Goal: Information Seeking & Learning: Find specific fact

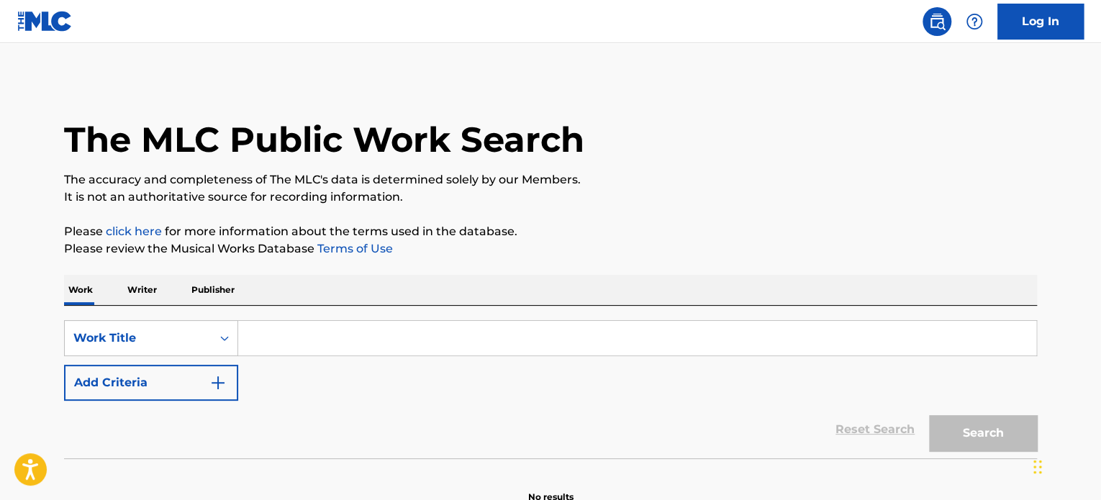
click at [303, 330] on input "Search Form" at bounding box center [637, 338] width 798 height 35
paste input "Relojito Cartier"
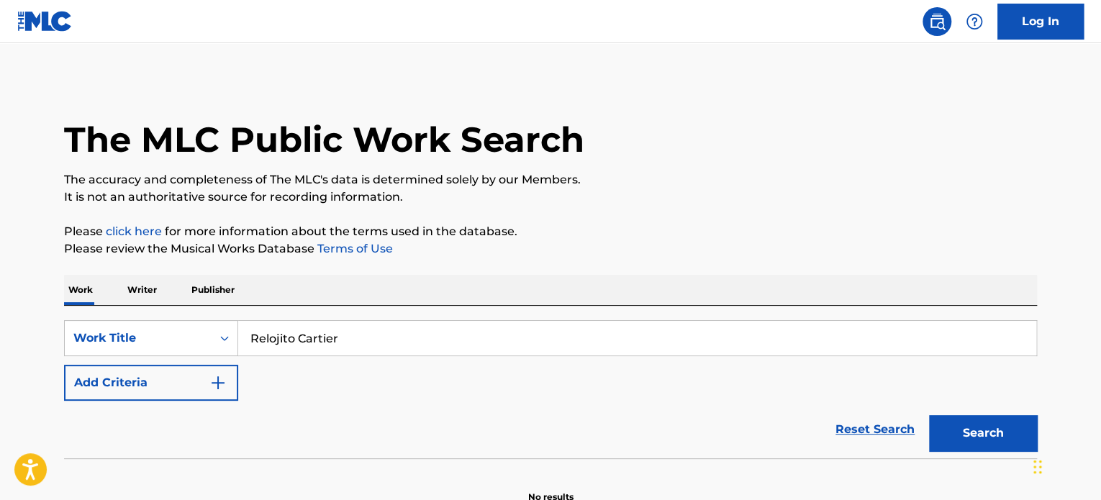
click at [929, 415] on button "Search" at bounding box center [983, 433] width 108 height 36
click at [276, 339] on input "Relojito Cartier" at bounding box center [637, 338] width 798 height 35
paste input "Hasta El [PERSON_NAME]"
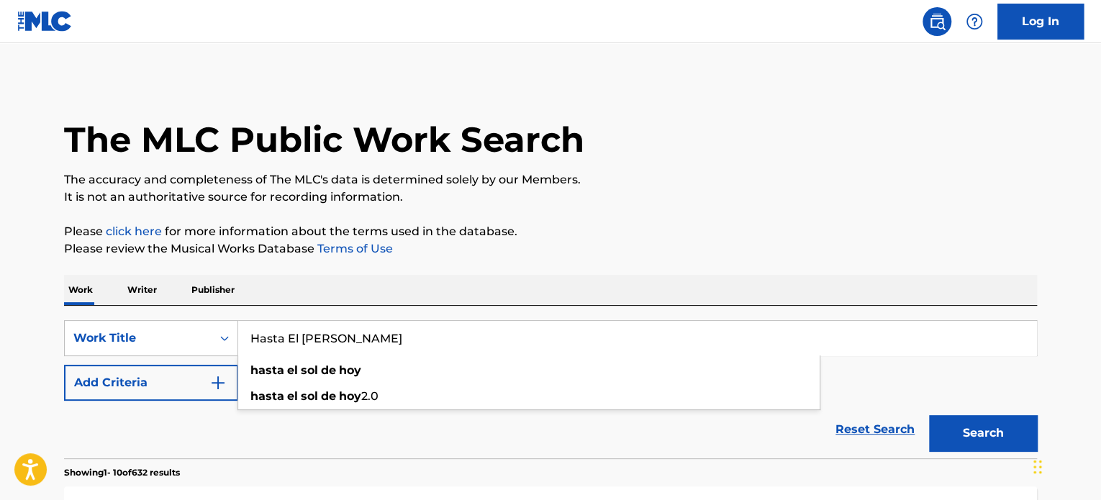
type input "Hasta El [PERSON_NAME]"
click at [976, 434] on button "Search" at bounding box center [983, 433] width 108 height 36
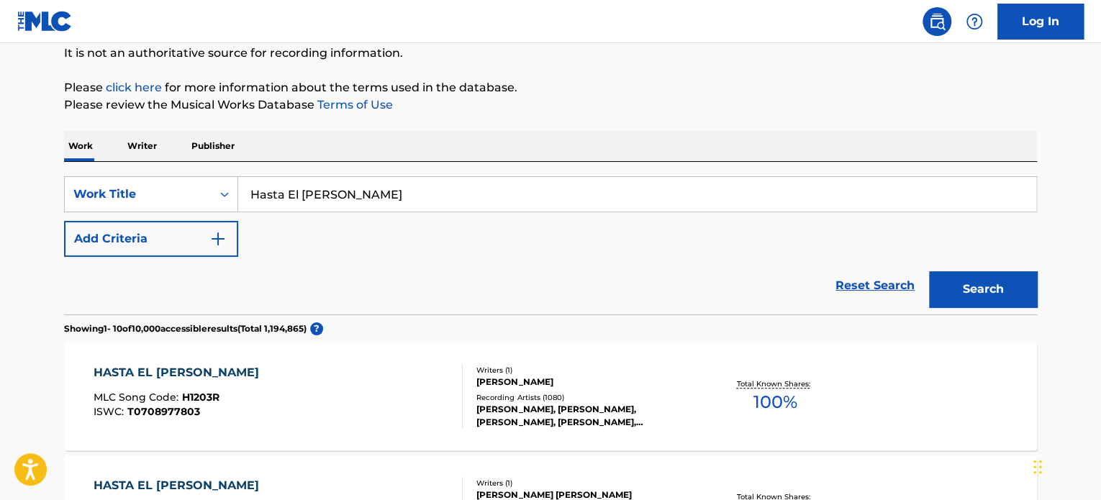
scroll to position [216, 0]
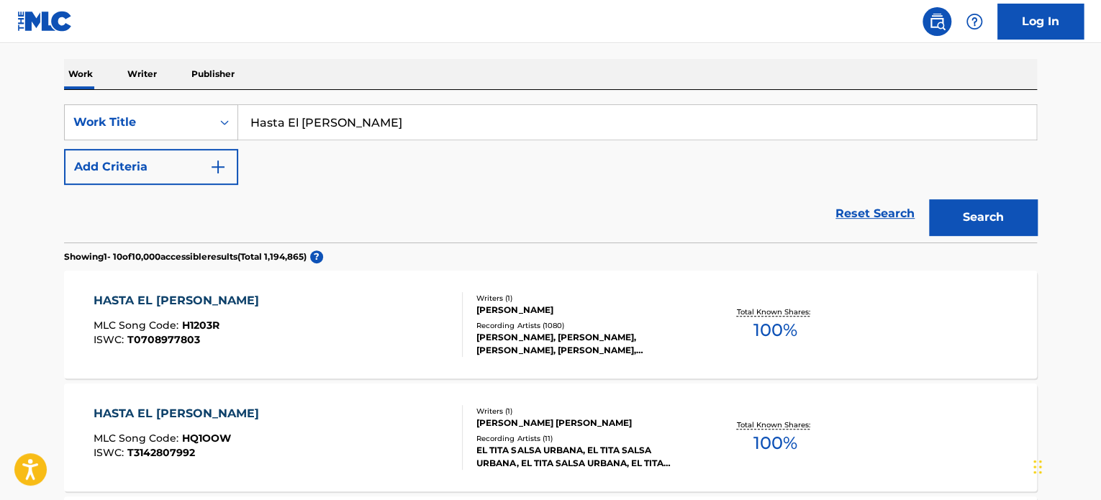
click at [214, 172] on img "Search Form" at bounding box center [217, 166] width 17 height 17
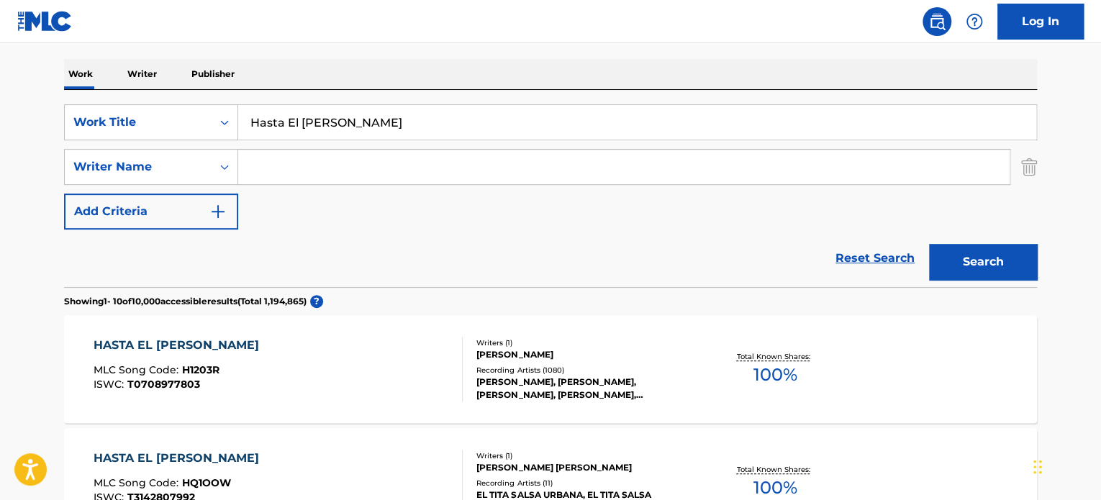
click at [317, 169] on input "Search Form" at bounding box center [623, 167] width 771 height 35
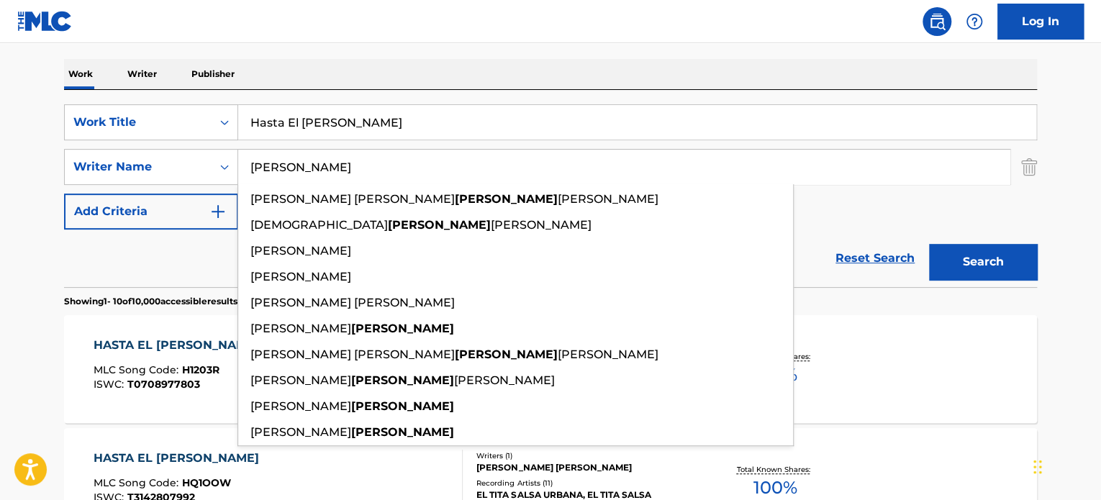
click at [929, 244] on button "Search" at bounding box center [983, 262] width 108 height 36
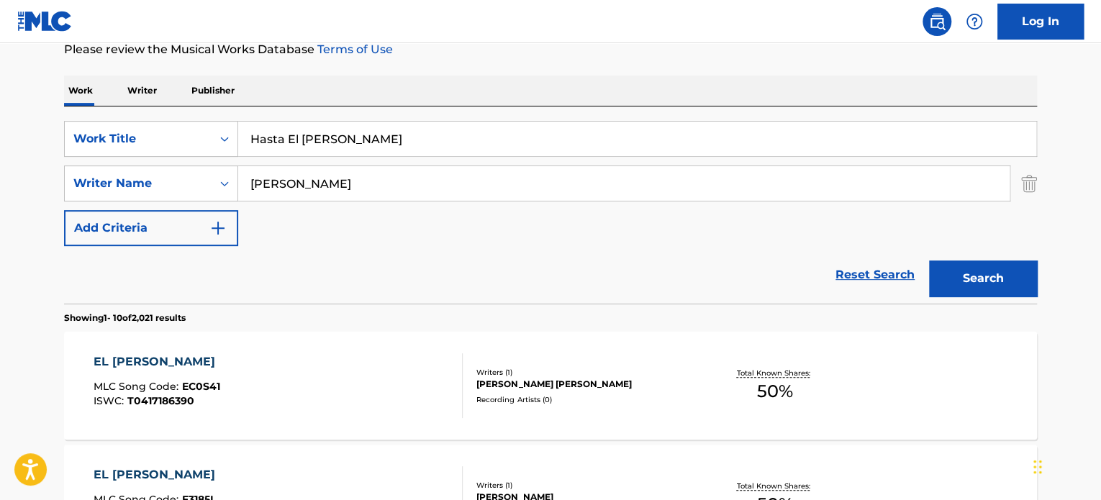
scroll to position [288, 0]
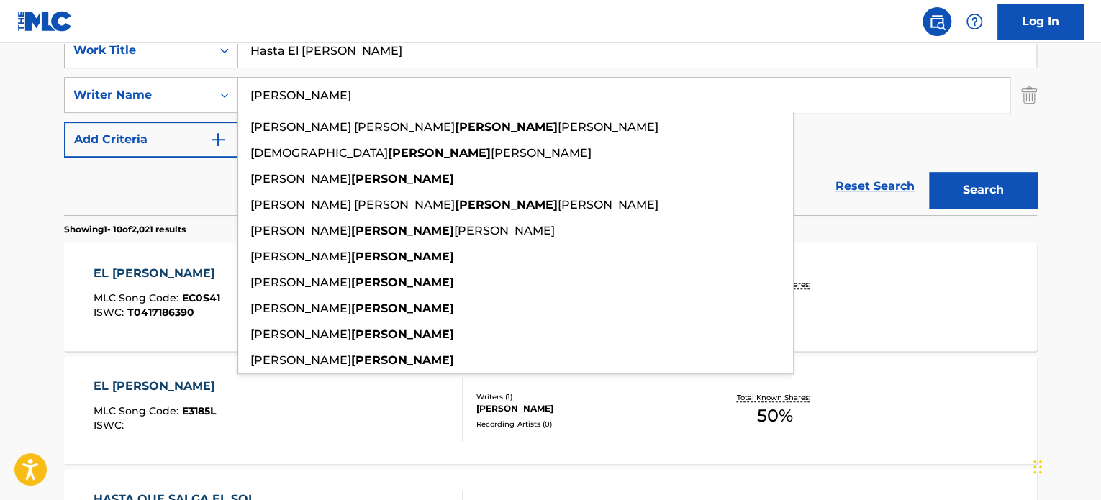
click at [164, 183] on div "Reset Search Search" at bounding box center [550, 187] width 973 height 58
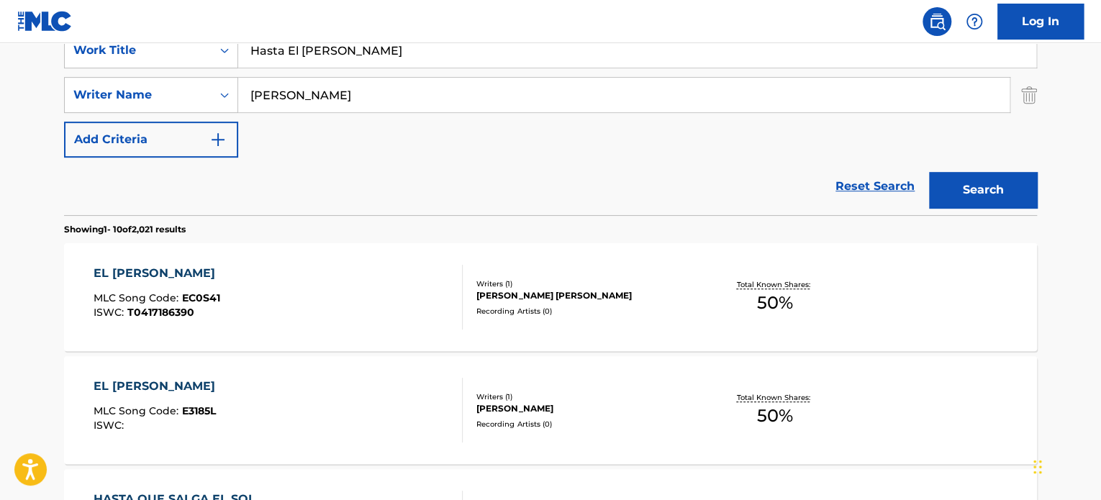
click at [250, 94] on input "[PERSON_NAME]" at bounding box center [623, 95] width 771 height 35
type input "[PERSON_NAME]"
click at [929, 172] on button "Search" at bounding box center [983, 190] width 108 height 36
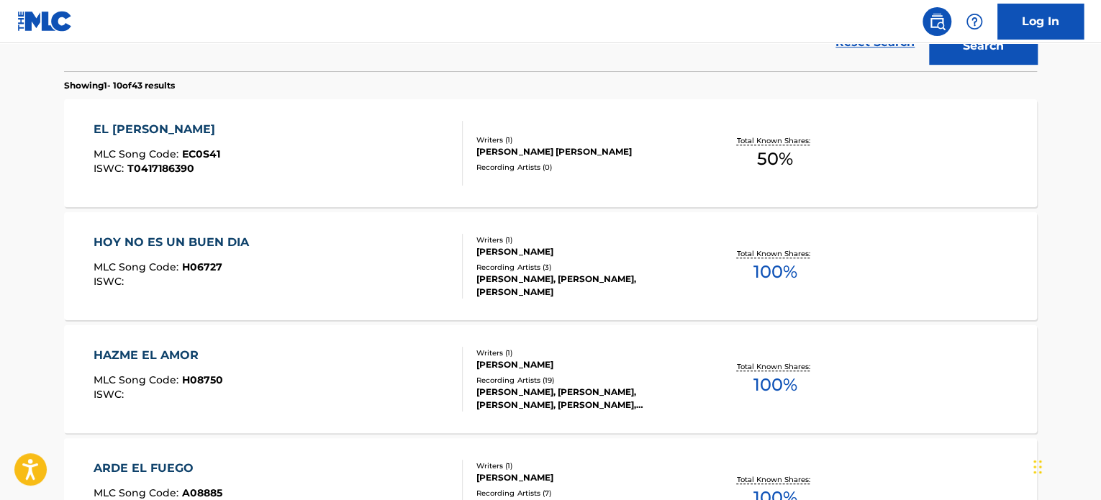
scroll to position [504, 0]
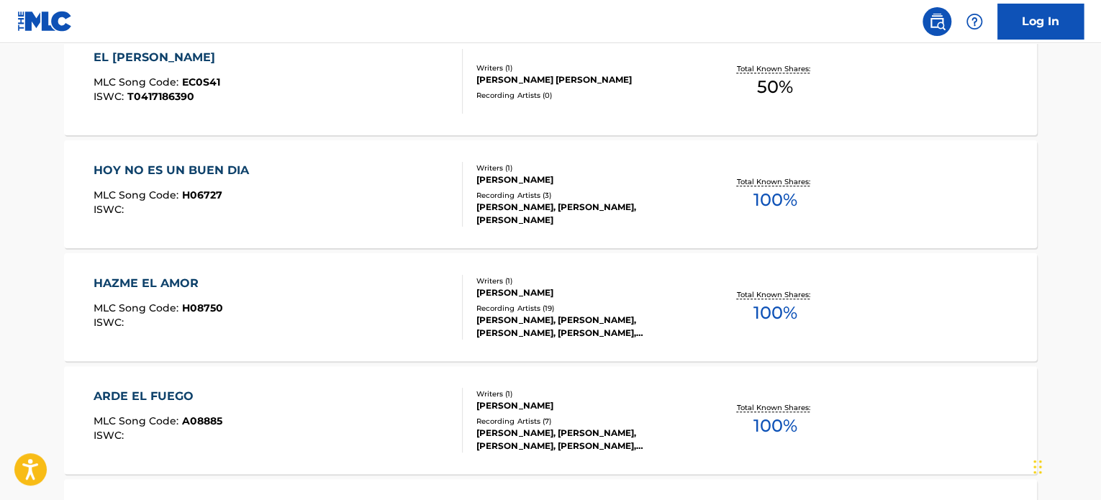
click at [590, 120] on div "EL [PERSON_NAME] MLC Song Code : EC0S41 ISWC : T0417186390 Writers ( 1 ) [PERSO…" at bounding box center [550, 81] width 973 height 108
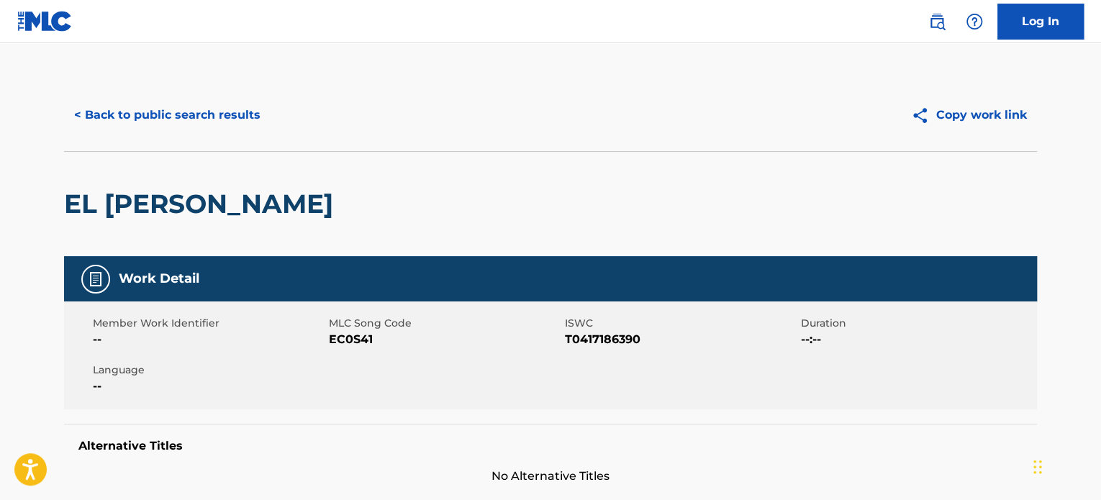
click at [145, 114] on button "< Back to public search results" at bounding box center [167, 115] width 206 height 36
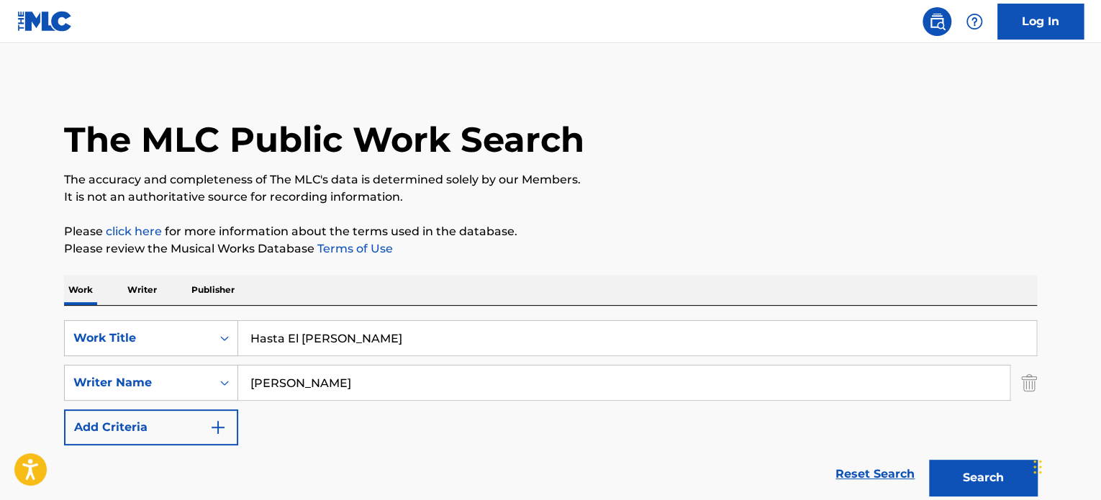
click at [302, 381] on input "[PERSON_NAME]" at bounding box center [623, 382] width 771 height 35
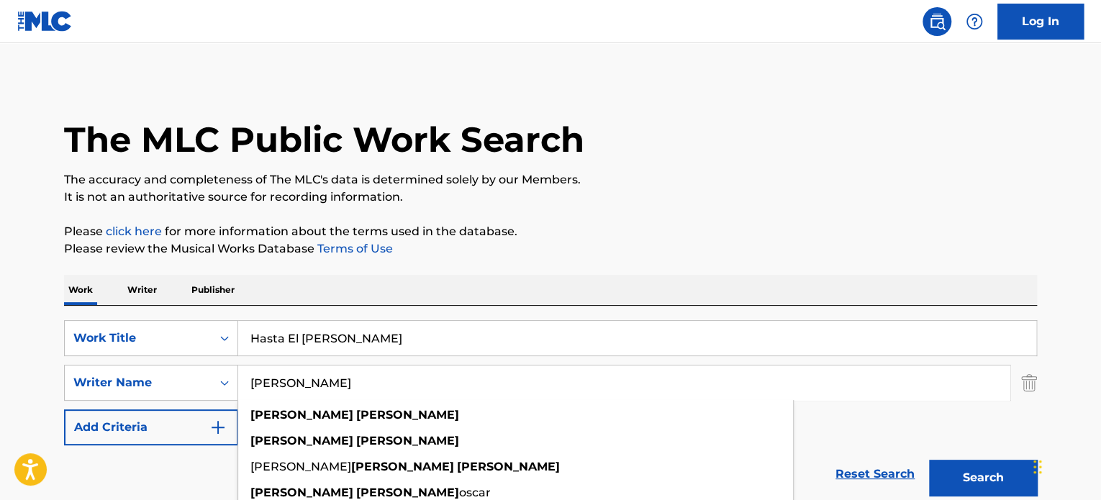
click at [1027, 388] on img "Search Form" at bounding box center [1029, 383] width 16 height 36
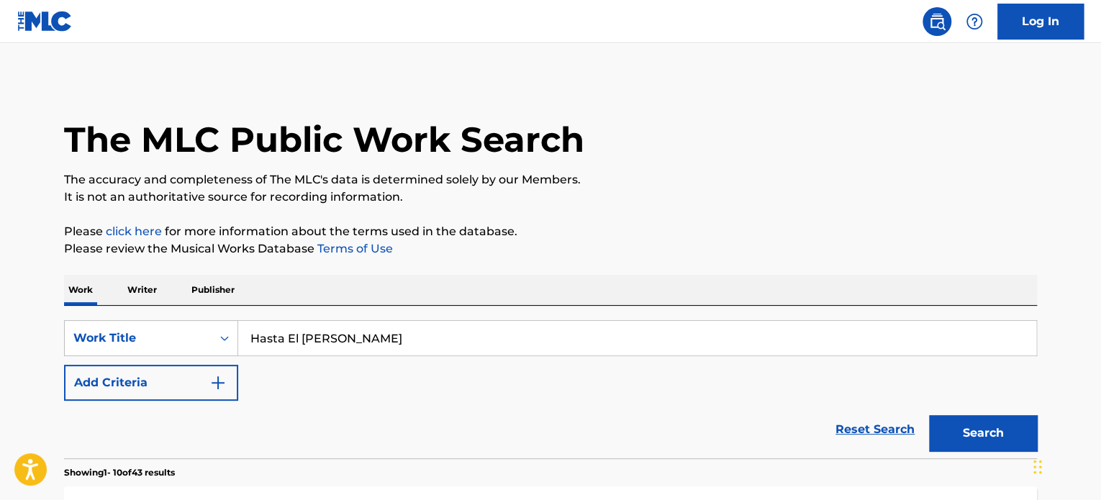
click at [999, 422] on button "Search" at bounding box center [983, 433] width 108 height 36
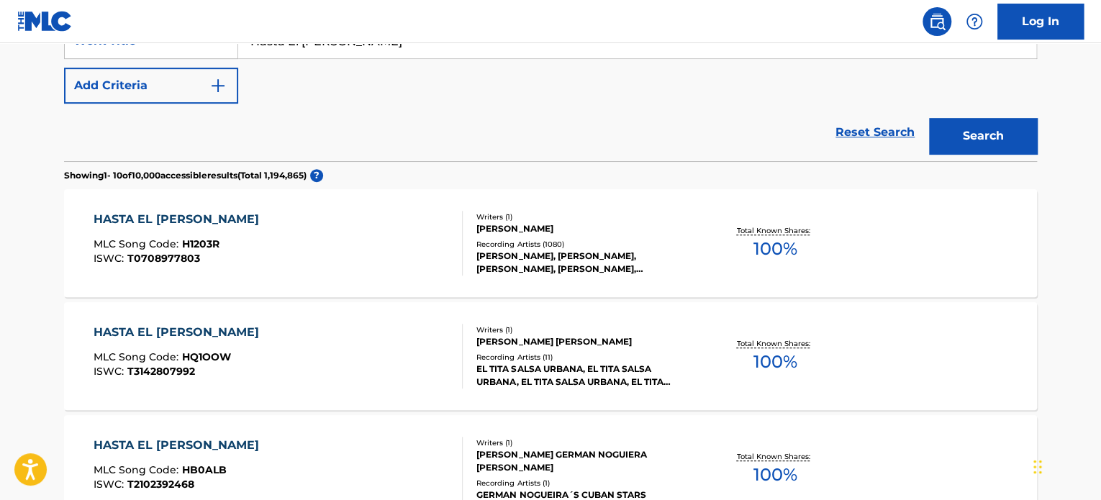
scroll to position [360, 0]
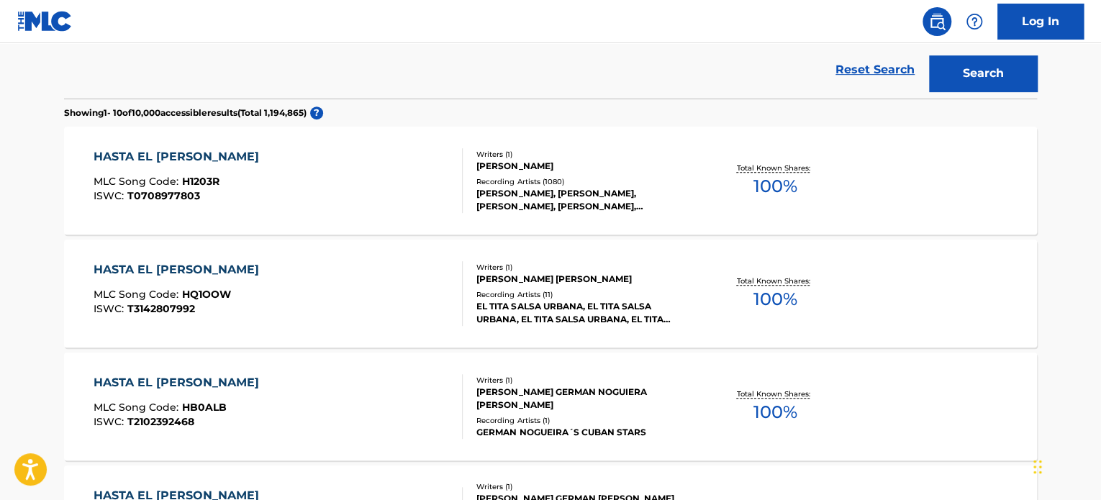
click at [333, 166] on div "HASTA EL [PERSON_NAME] MLC Song Code : H1203R ISWC : T0708977803" at bounding box center [279, 180] width 370 height 65
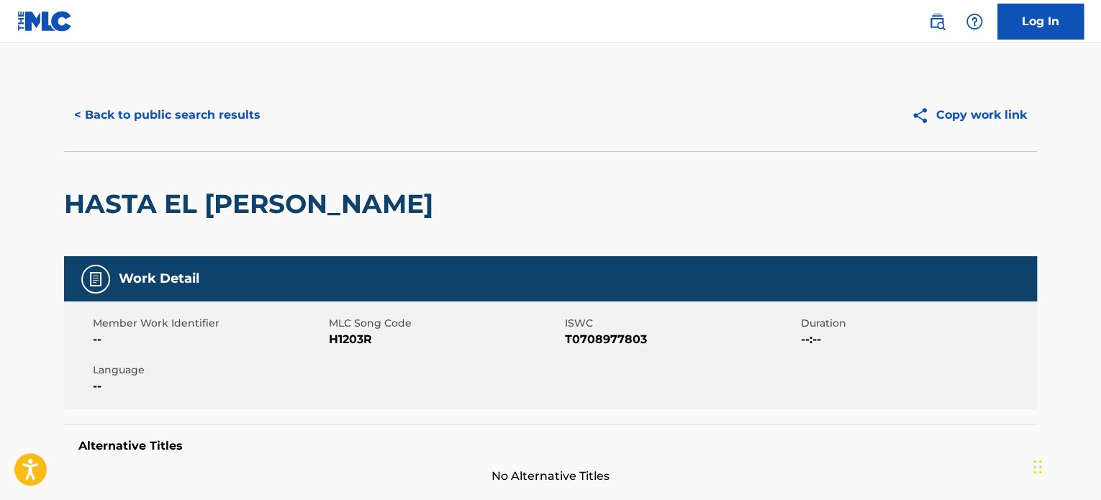
click at [359, 338] on span "H1203R" at bounding box center [445, 339] width 232 height 17
copy span "H1203R"
click at [137, 133] on div "< Back to public search results Copy work link" at bounding box center [550, 115] width 973 height 72
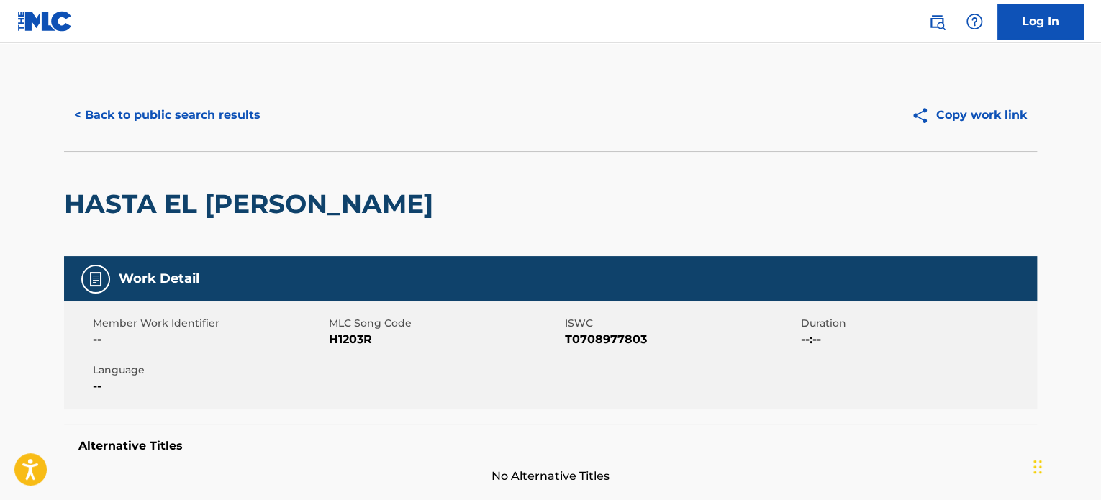
click at [104, 89] on div "< Back to public search results Copy work link" at bounding box center [550, 115] width 973 height 72
drag, startPoint x: 199, startPoint y: 114, endPoint x: 190, endPoint y: 108, distance: 10.4
click at [191, 109] on button "< Back to public search results" at bounding box center [167, 115] width 206 height 36
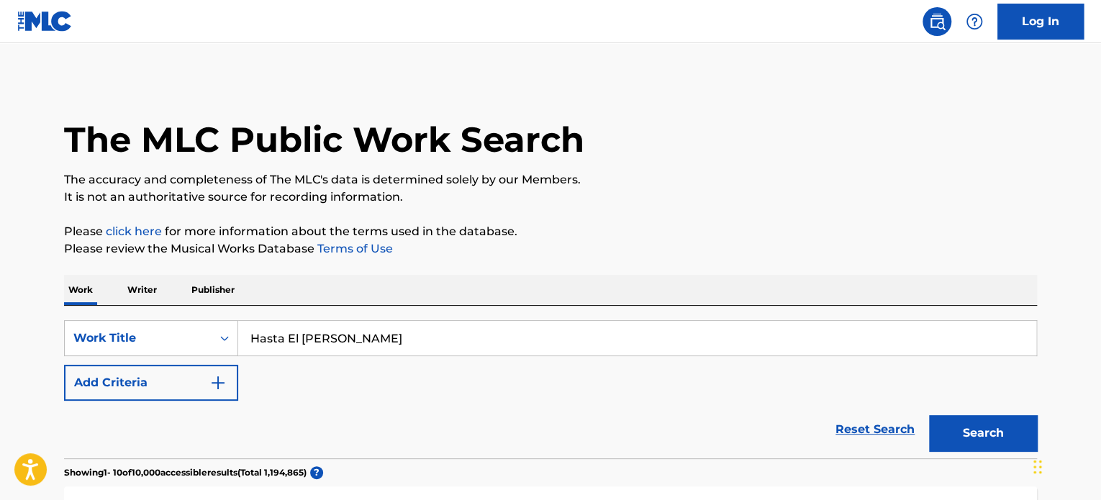
click at [319, 335] on input "Hasta El [PERSON_NAME]" at bounding box center [637, 338] width 798 height 35
click at [319, 330] on input "Hasta El [PERSON_NAME]" at bounding box center [637, 338] width 798 height 35
click at [319, 329] on input "Hasta El [PERSON_NAME]" at bounding box center [637, 338] width 798 height 35
paste input "Beliwestcoast"
click at [386, 336] on input "Hasta El SolBeliwestcoast [PERSON_NAME]" at bounding box center [637, 338] width 798 height 35
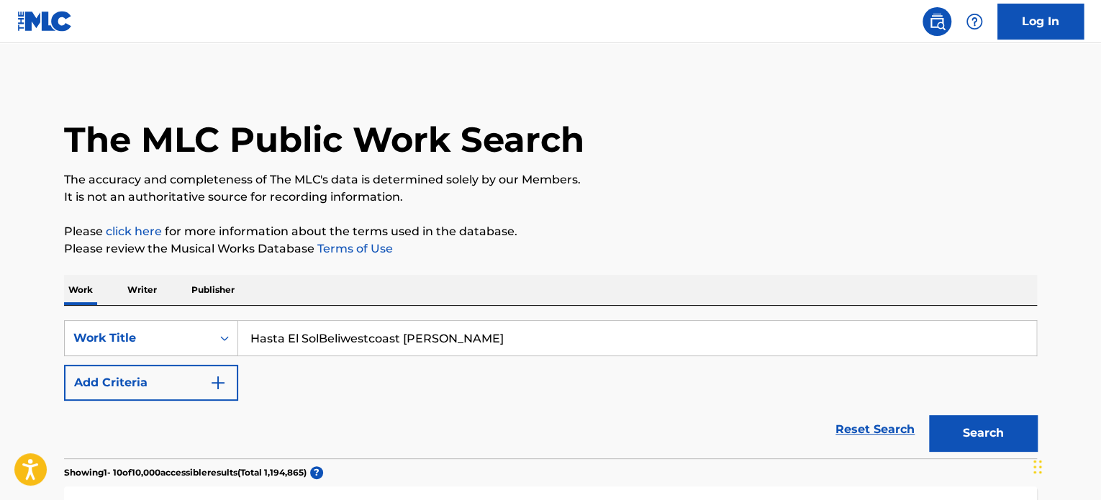
click at [386, 336] on input "Hasta El SolBeliwestcoast [PERSON_NAME]" at bounding box center [637, 338] width 798 height 35
paste input "Beliwestcoast"
click at [1007, 437] on button "Search" at bounding box center [983, 433] width 108 height 36
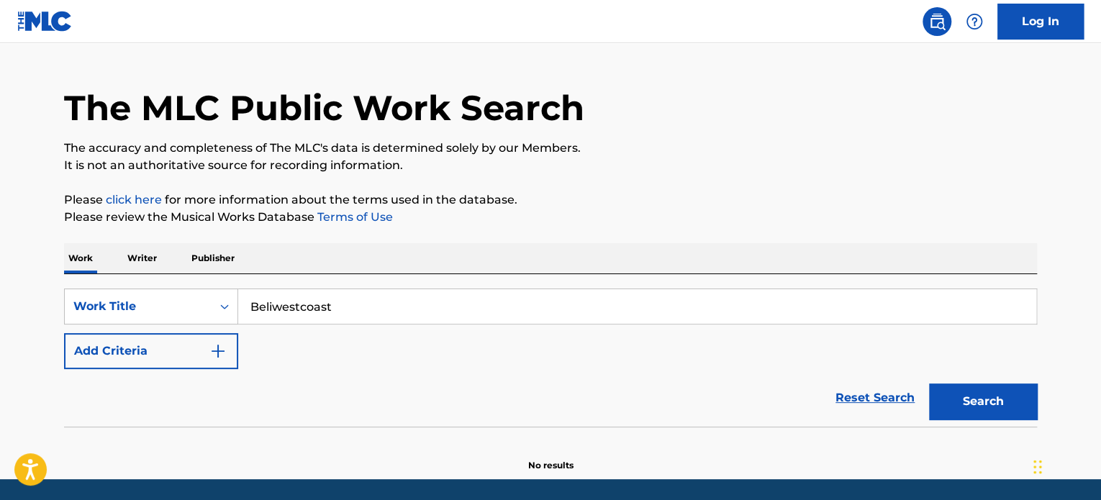
scroll to position [79, 0]
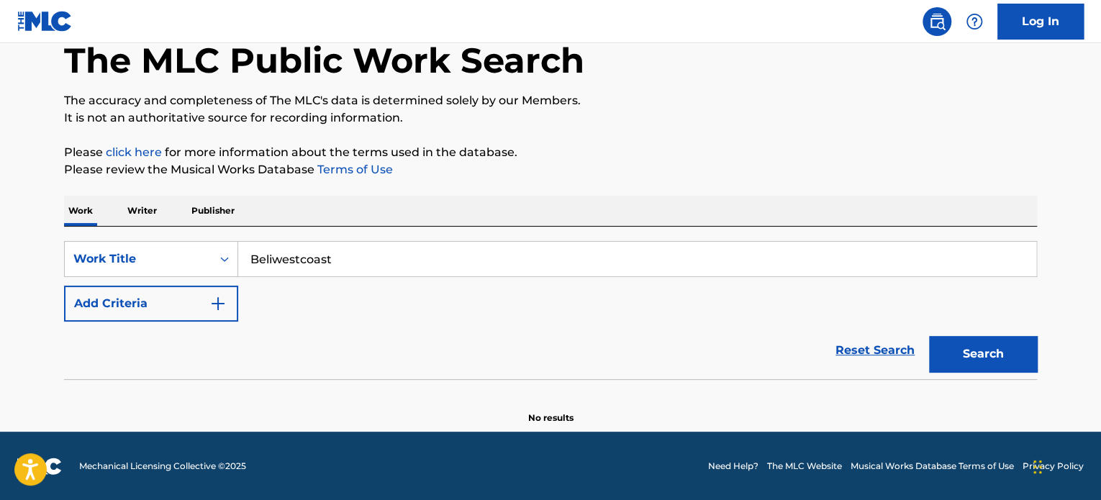
click at [976, 345] on button "Search" at bounding box center [983, 354] width 108 height 36
paste input "[PERSON_NAME]"
drag, startPoint x: 377, startPoint y: 253, endPoint x: 144, endPoint y: 235, distance: 233.7
click at [146, 235] on div "SearchWithCriteriabdf0bc38-792f-4fad-9dbd-782cd7862e56 Work Title Beliwestcoast…" at bounding box center [550, 303] width 973 height 153
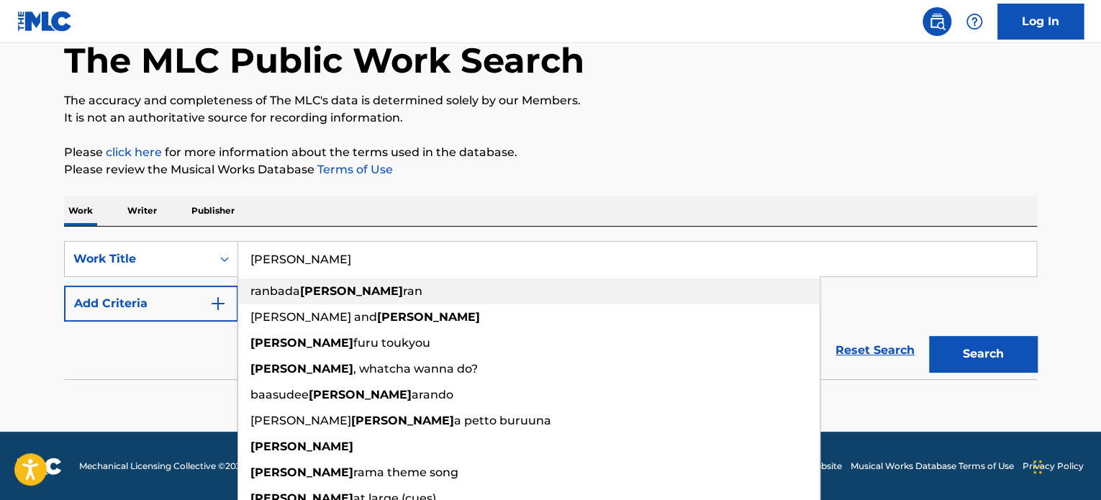
type input "[PERSON_NAME]"
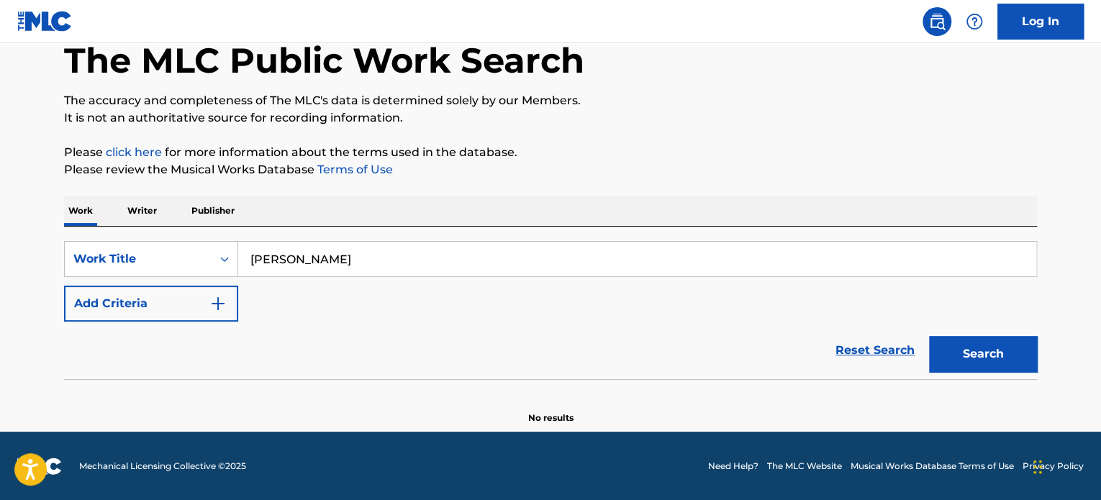
click at [155, 315] on button "Add Criteria" at bounding box center [151, 304] width 174 height 36
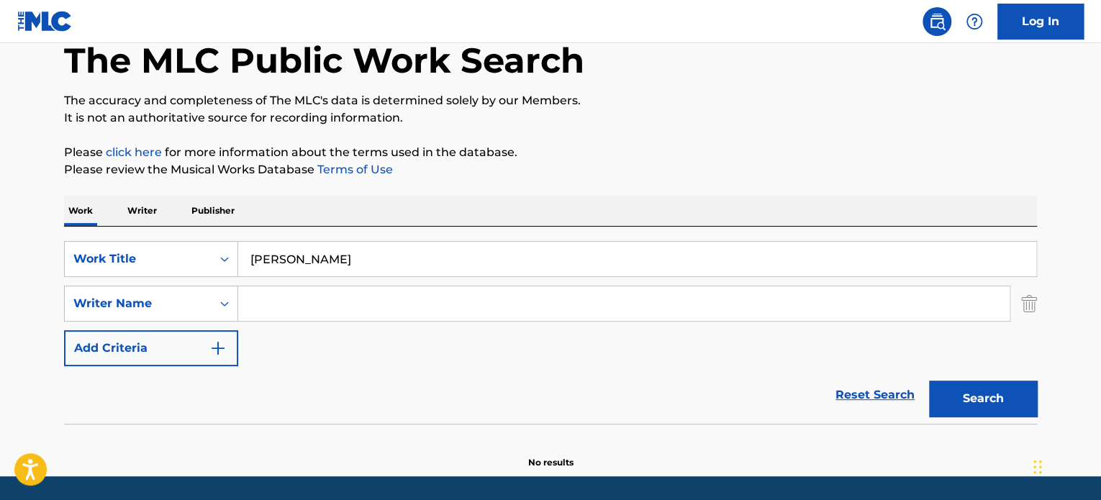
click at [286, 312] on input "Search Form" at bounding box center [623, 303] width 771 height 35
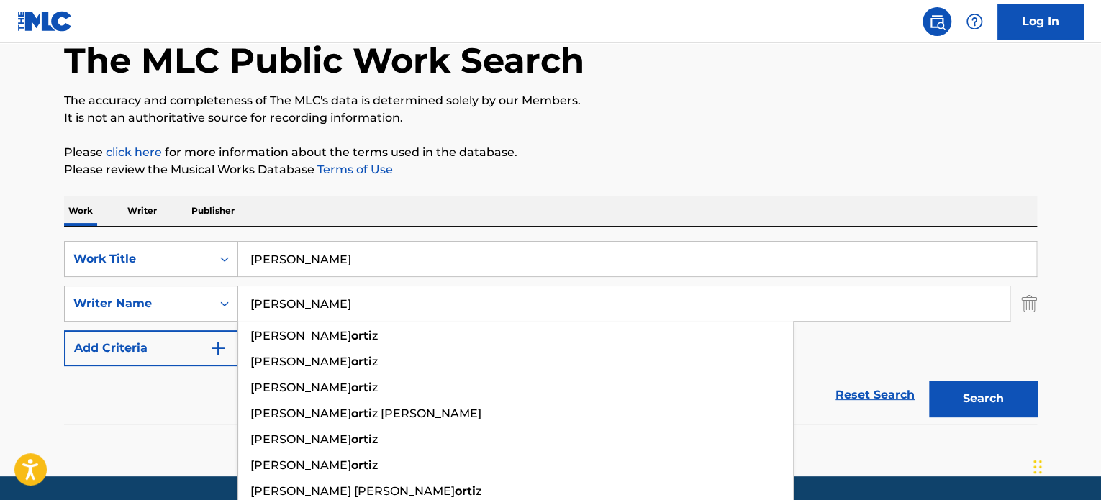
type input "[PERSON_NAME]"
click at [929, 381] on button "Search" at bounding box center [983, 399] width 108 height 36
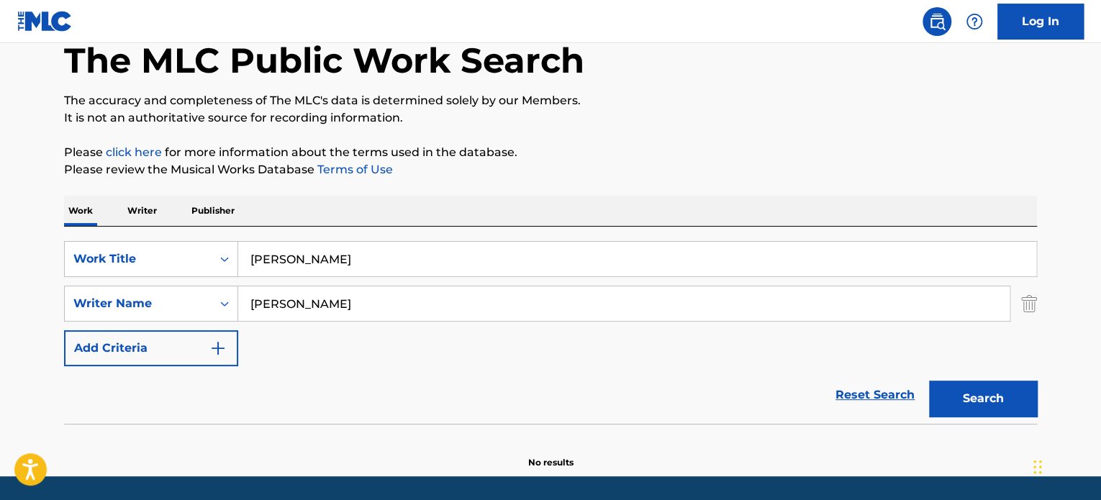
click at [287, 247] on input "[PERSON_NAME]" at bounding box center [637, 259] width 798 height 35
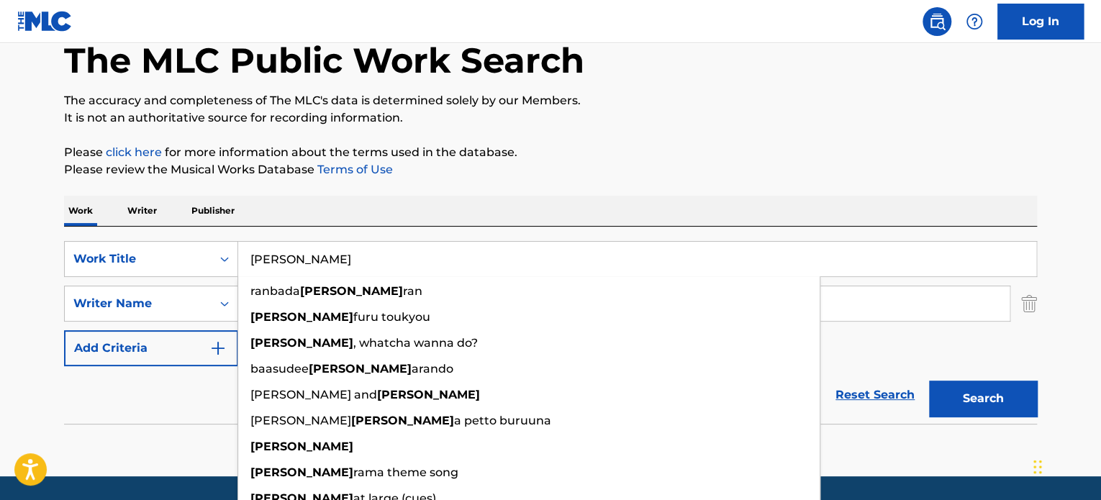
click at [287, 247] on input "[PERSON_NAME]" at bounding box center [637, 259] width 798 height 35
paste input "6 Veces"
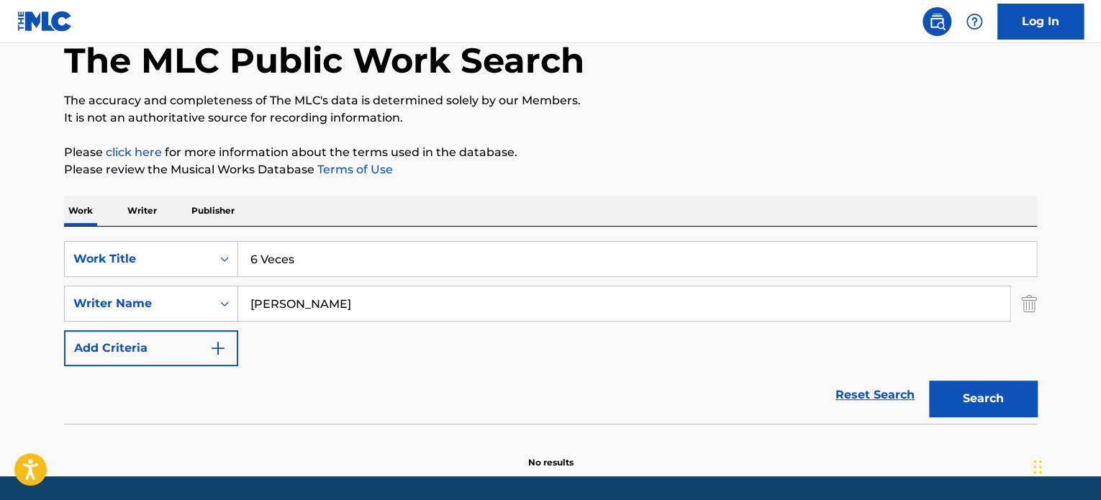
click at [983, 405] on button "Search" at bounding box center [983, 399] width 108 height 36
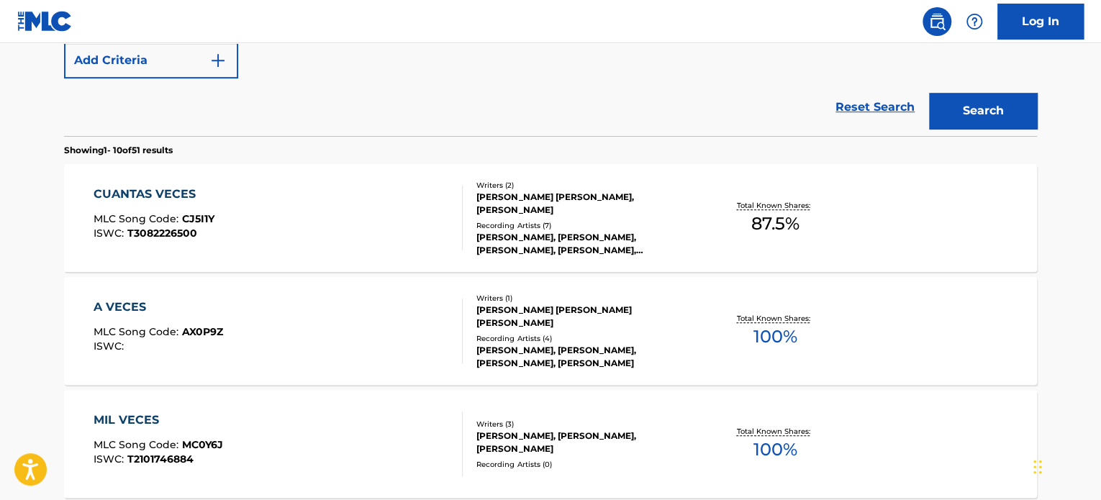
scroll to position [0, 0]
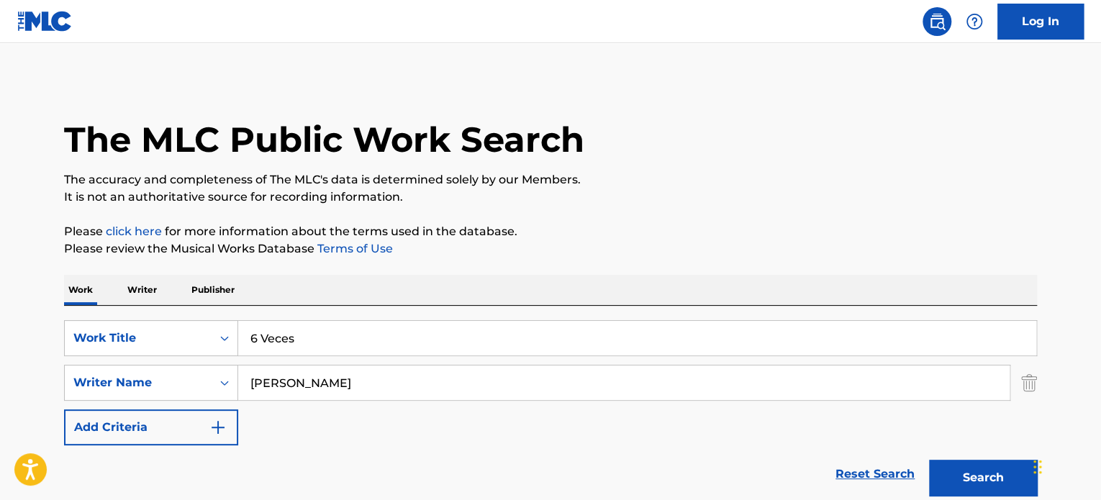
click at [332, 322] on input "6 Veces" at bounding box center [637, 338] width 798 height 35
paste input "[PERSON_NAME]"
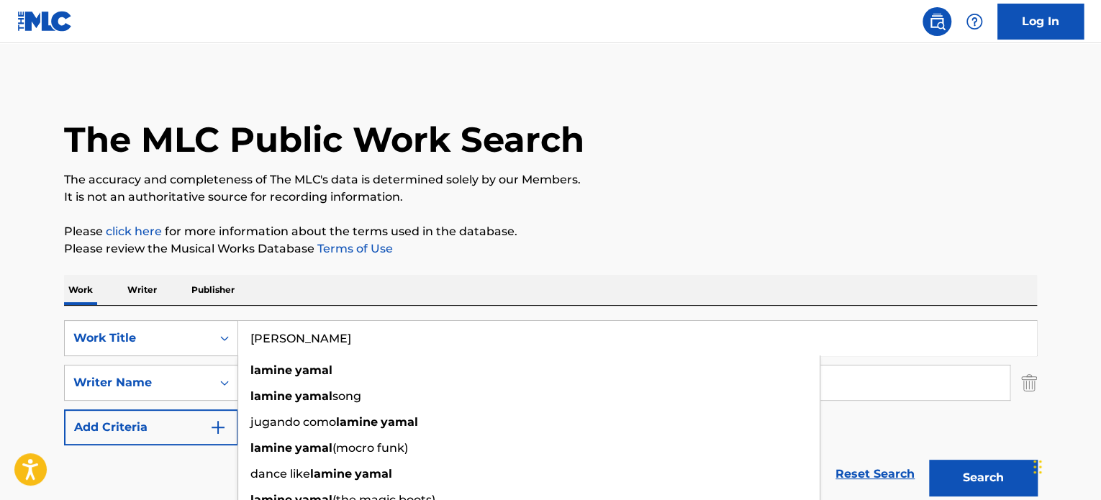
type input "[PERSON_NAME]"
drag, startPoint x: 527, startPoint y: 261, endPoint x: 509, endPoint y: 281, distance: 27.5
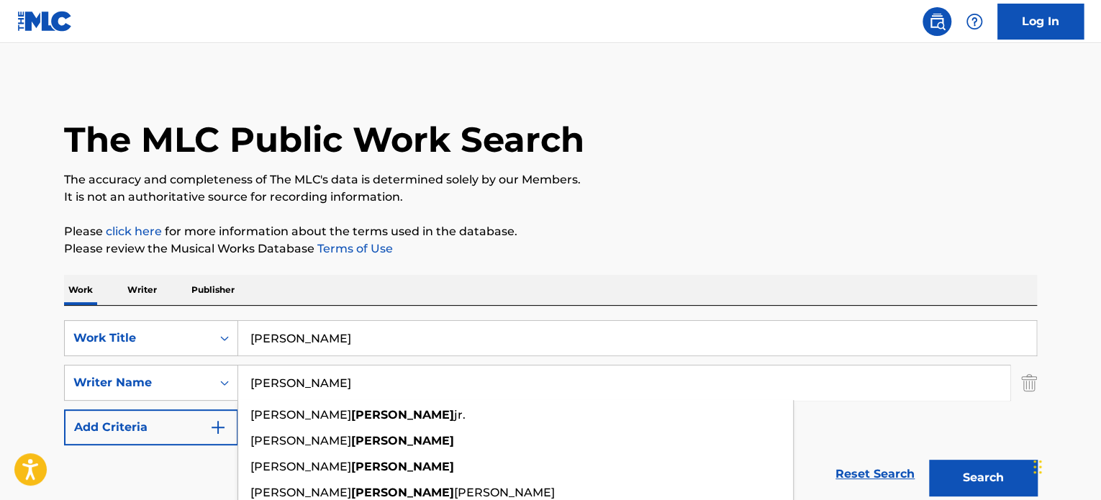
drag, startPoint x: 394, startPoint y: 382, endPoint x: 17, endPoint y: 373, distance: 377.1
click at [0, 381] on html "Accessibility Screen-Reader Guide, Feedback, and Issue Reporting | New window L…" at bounding box center [550, 250] width 1101 height 500
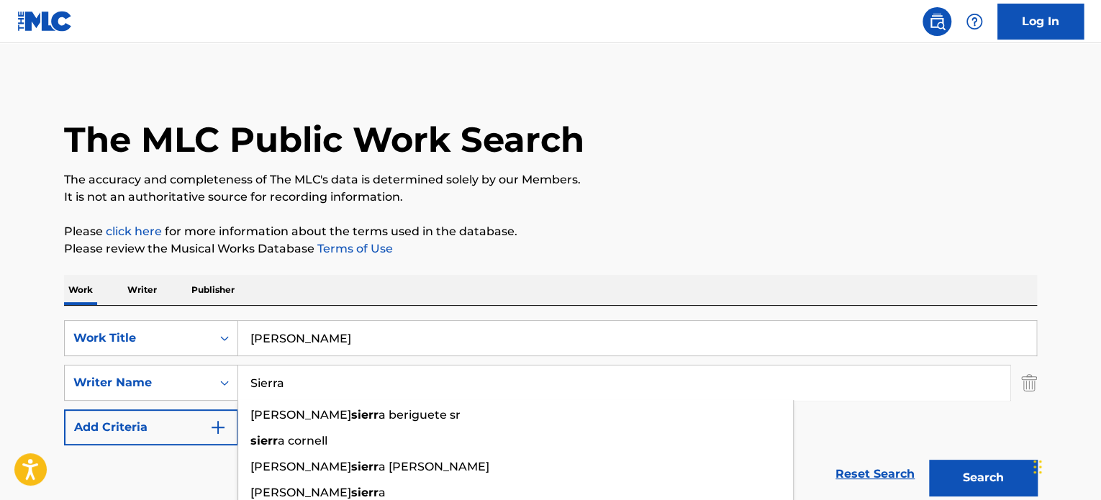
type input "Sierra"
click at [929, 460] on button "Search" at bounding box center [983, 478] width 108 height 36
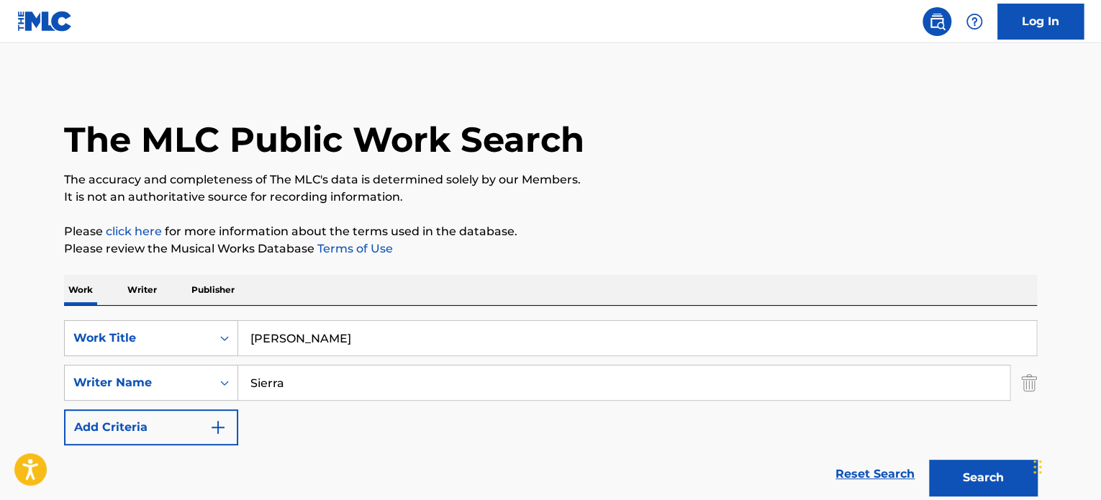
scroll to position [124, 0]
